Goal: Transaction & Acquisition: Purchase product/service

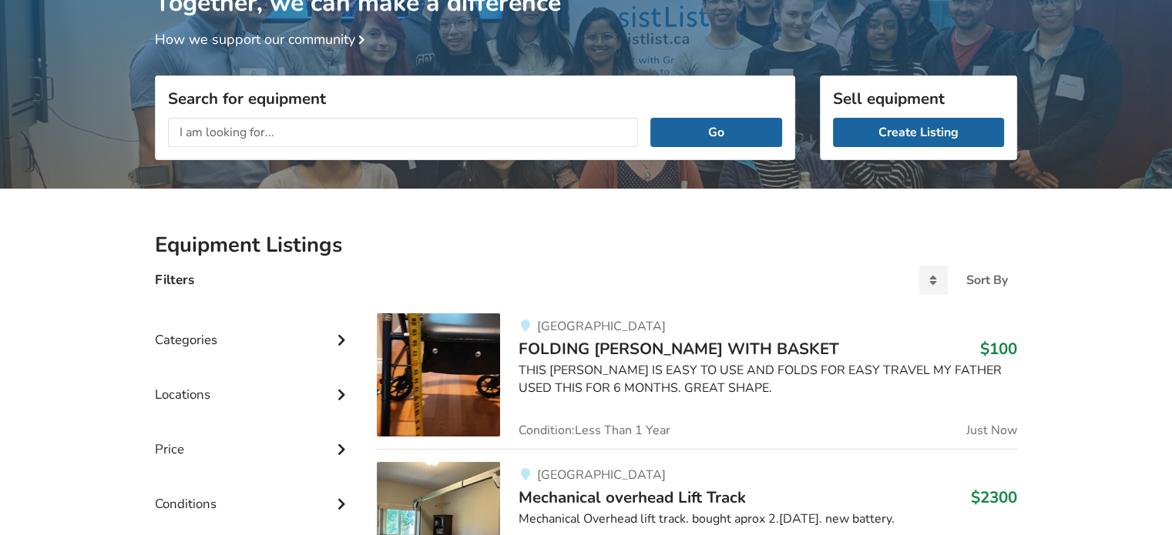
scroll to position [231, 0]
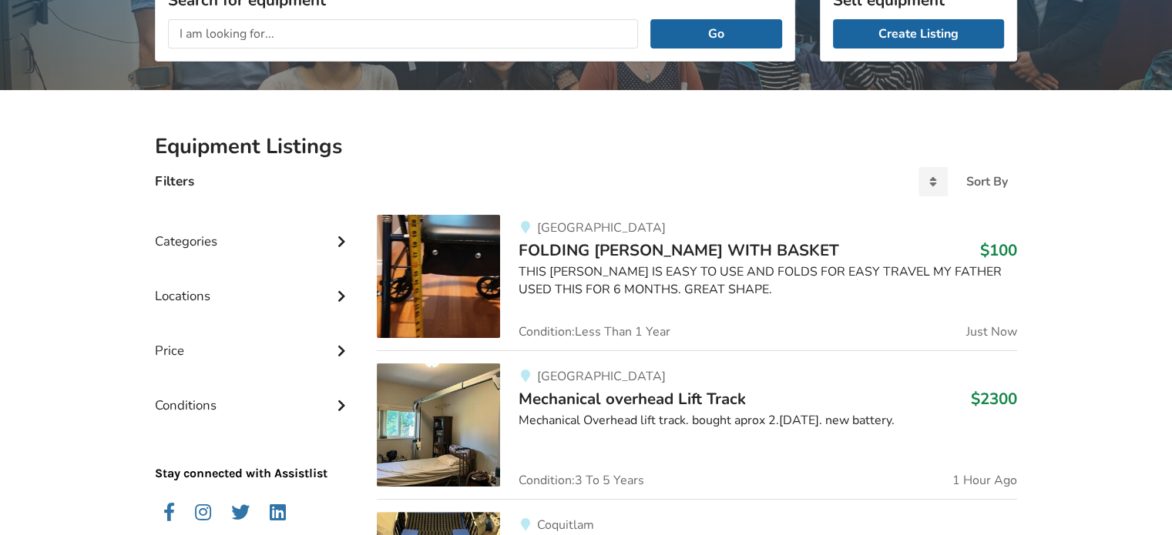
click at [646, 253] on span "FOLDING [PERSON_NAME] WITH BASKET" at bounding box center [678, 251] width 320 height 22
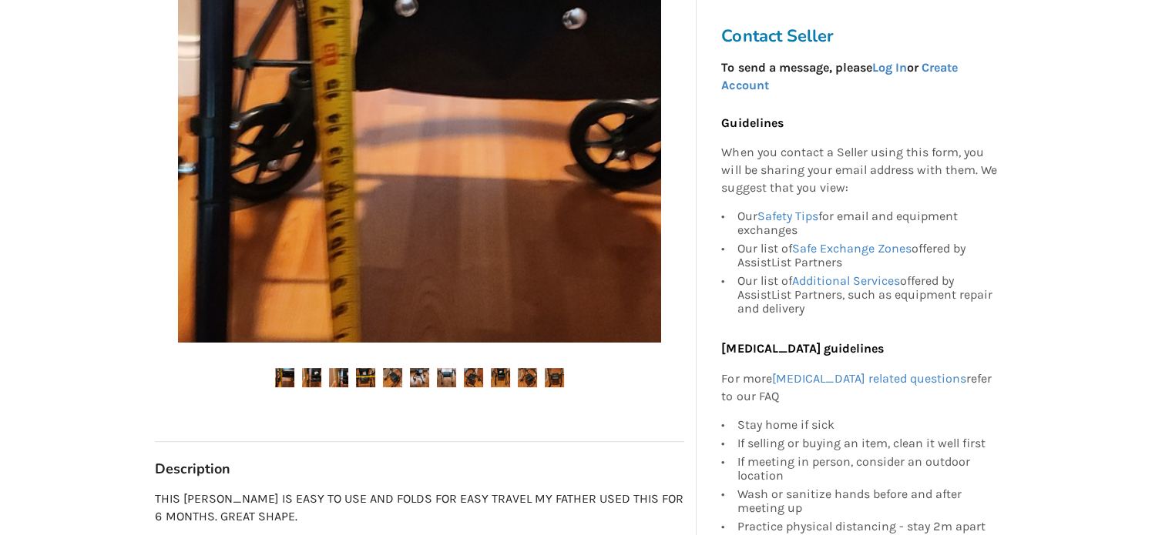
scroll to position [462, 0]
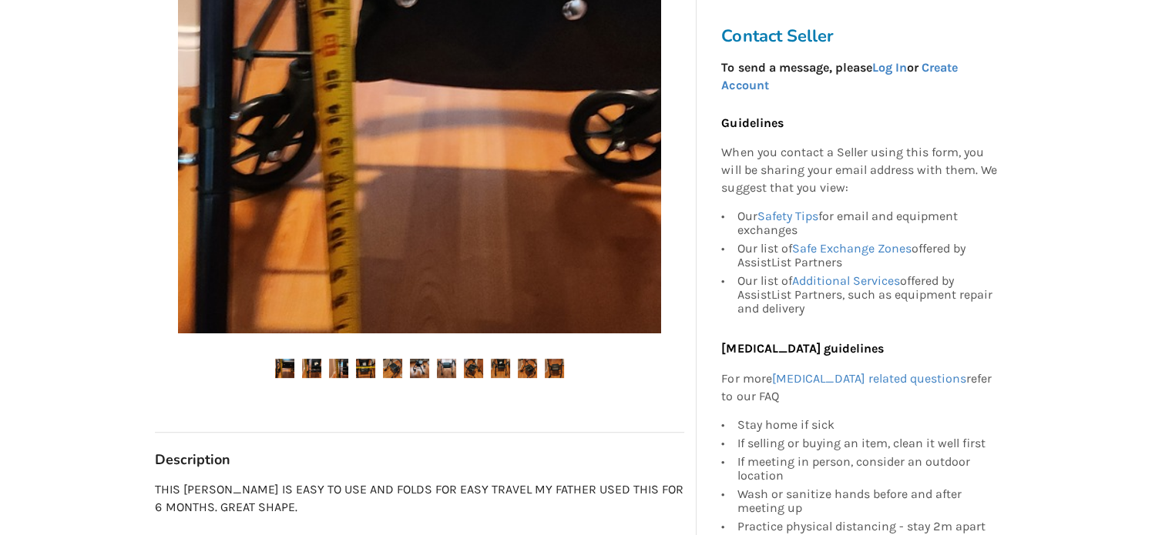
click at [314, 363] on img at bounding box center [311, 368] width 19 height 19
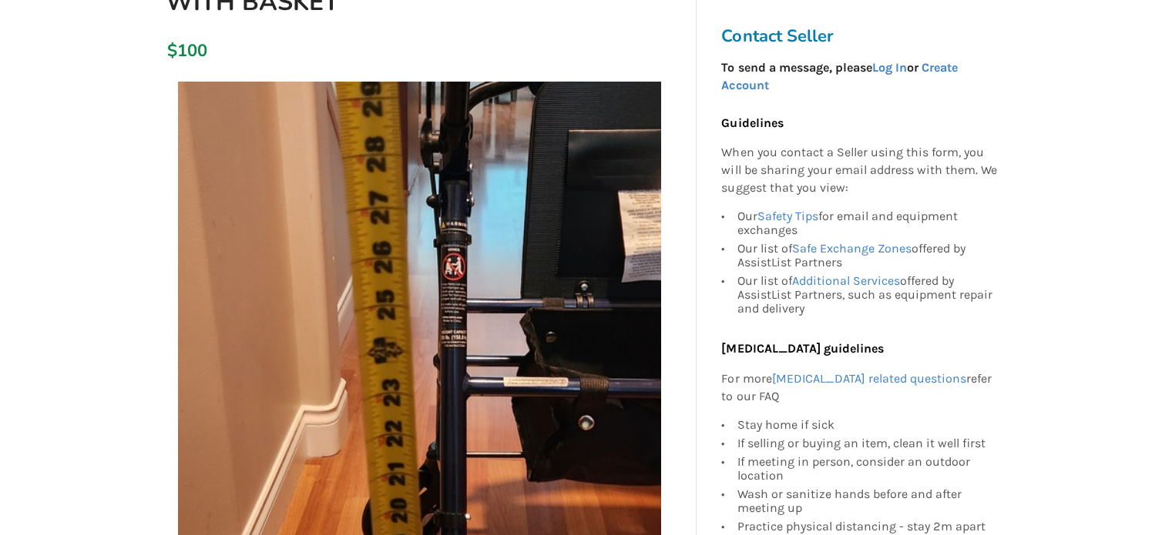
scroll to position [308, 0]
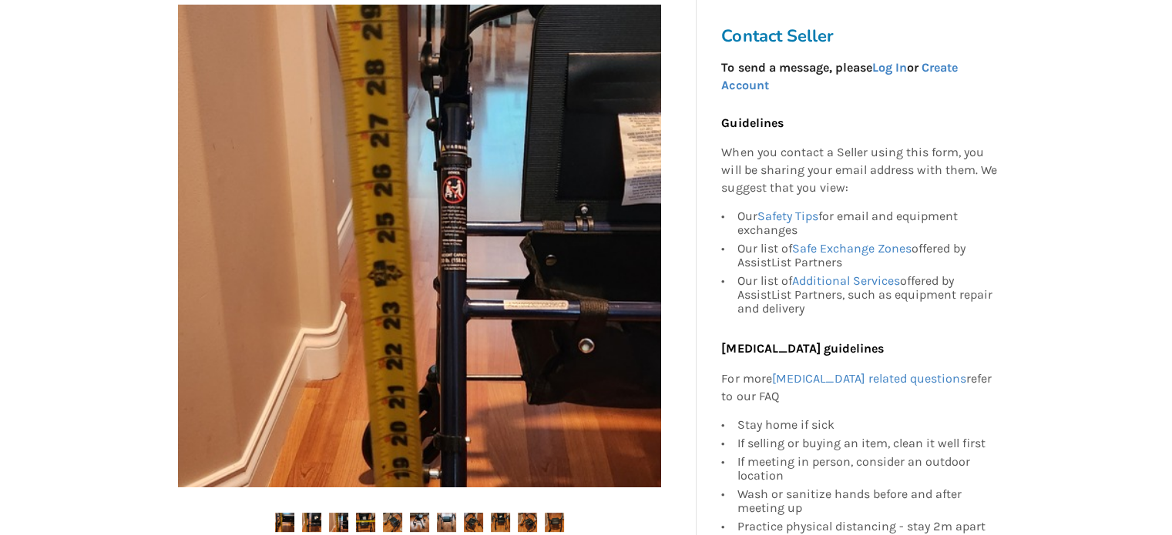
click at [338, 518] on img at bounding box center [338, 522] width 19 height 19
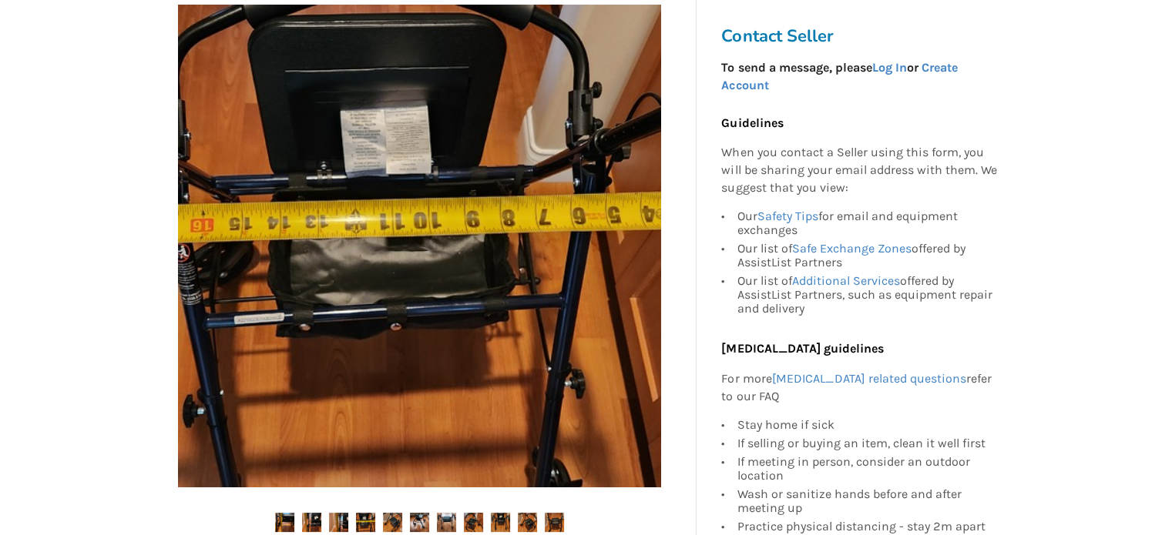
click at [362, 516] on img at bounding box center [365, 522] width 19 height 19
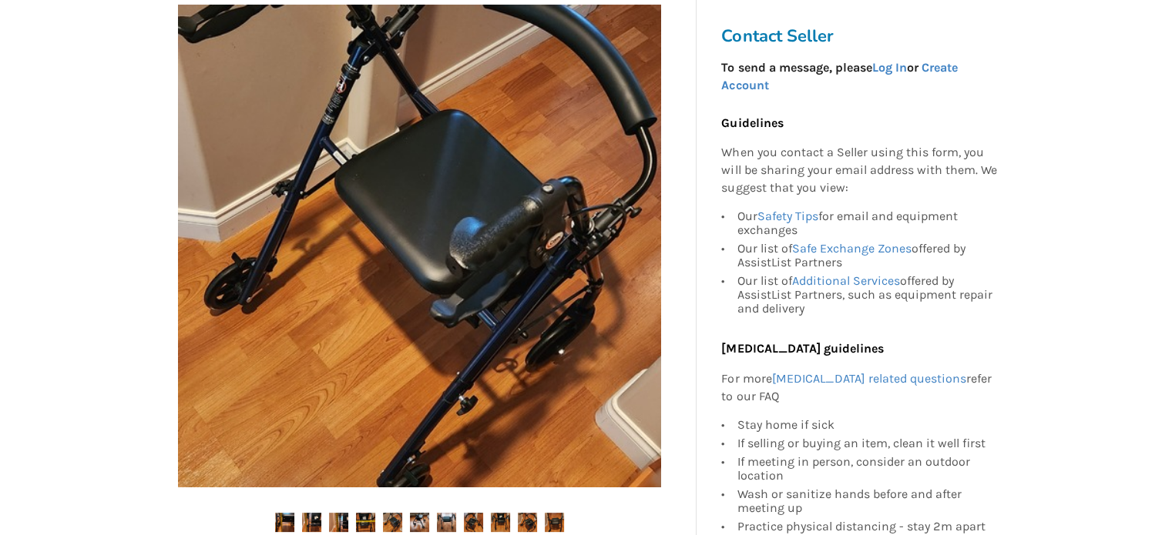
click at [397, 521] on img at bounding box center [392, 522] width 19 height 19
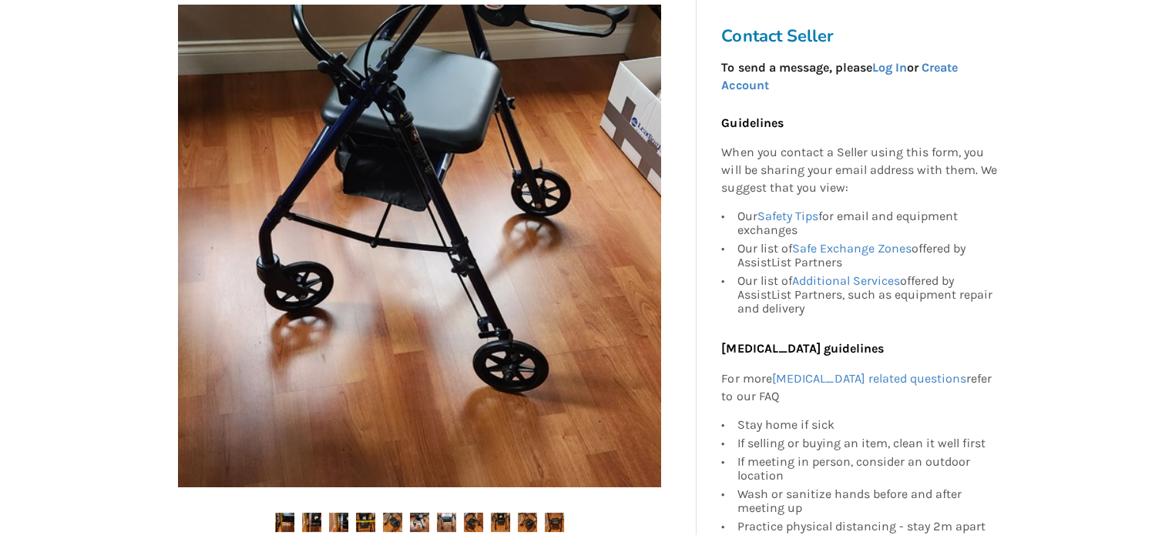
click at [401, 526] on img at bounding box center [392, 522] width 19 height 19
click at [417, 520] on img at bounding box center [419, 522] width 19 height 19
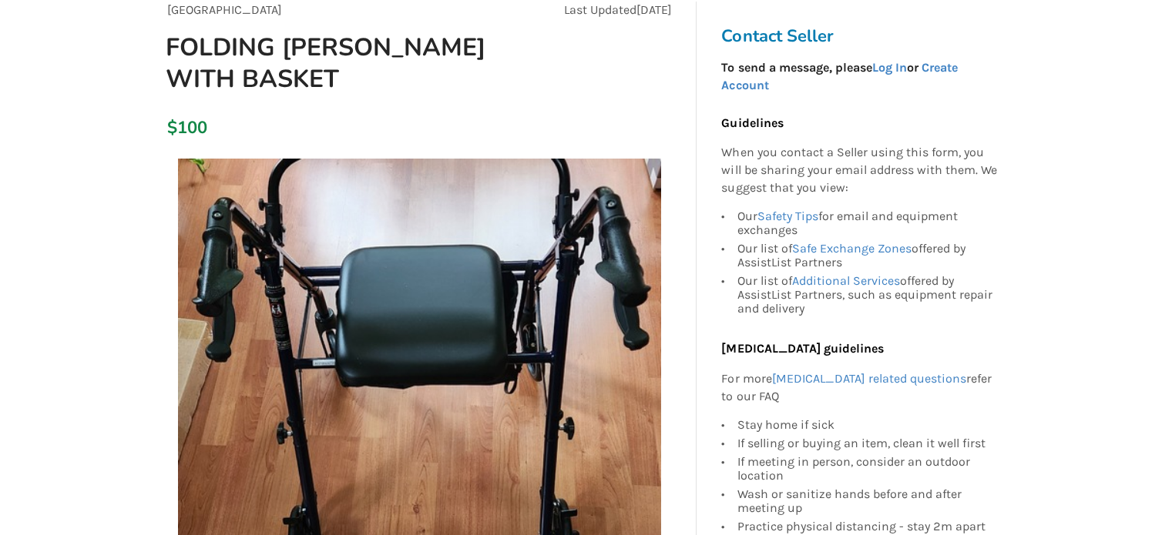
scroll to position [77, 0]
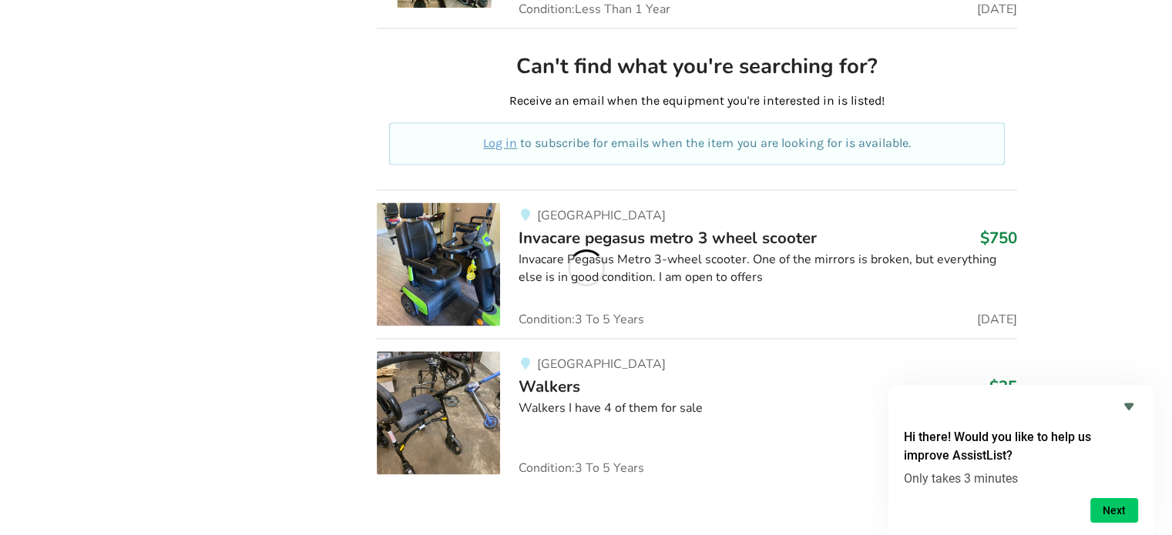
scroll to position [7908, 0]
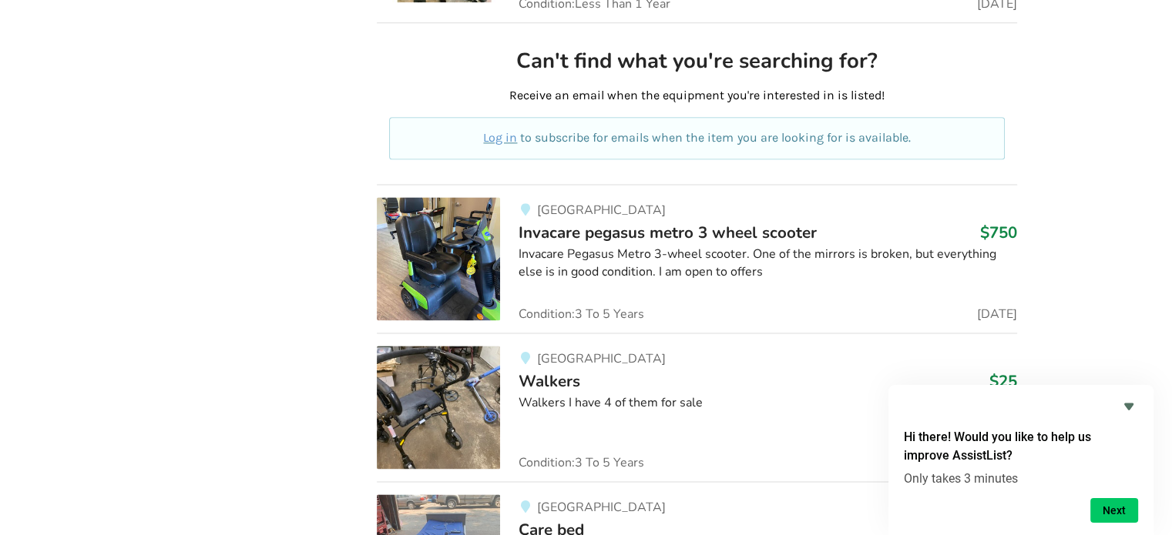
click at [535, 371] on span "Walkers" at bounding box center [549, 382] width 62 height 22
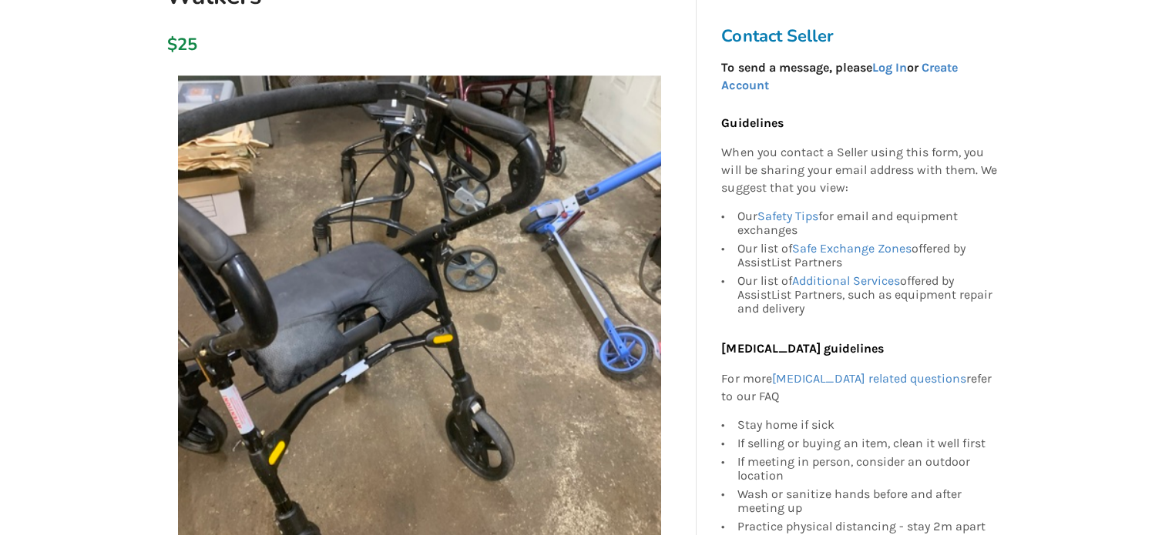
scroll to position [231, 0]
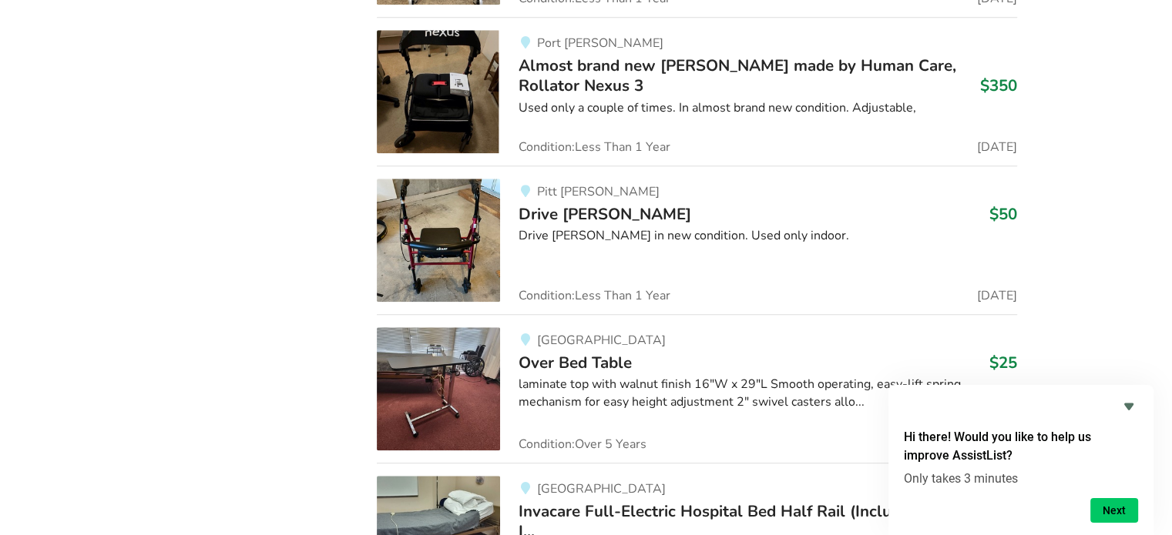
scroll to position [13315, 0]
